Goal: Check status

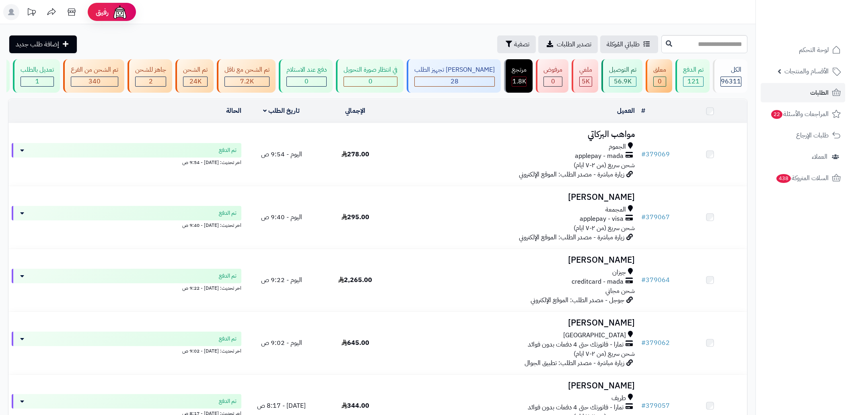
click at [691, 47] on input "text" at bounding box center [705, 44] width 86 height 18
type input "******"
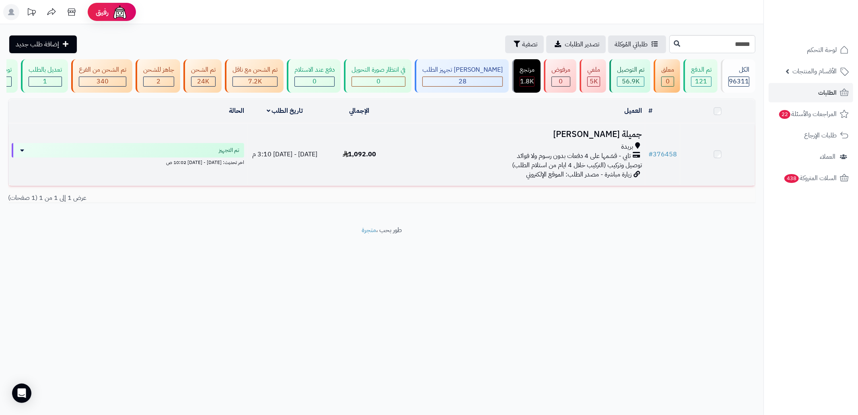
click at [412, 151] on div "بريدة" at bounding box center [521, 146] width 242 height 9
